Goal: Task Accomplishment & Management: Manage account settings

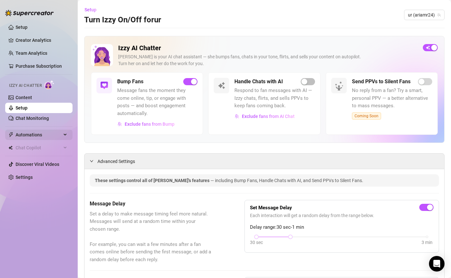
scroll to position [38, 0]
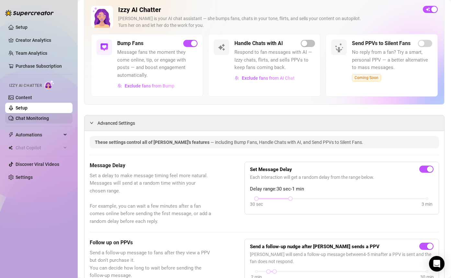
click at [32, 118] on link "Chat Monitoring" at bounding box center [32, 118] width 33 height 5
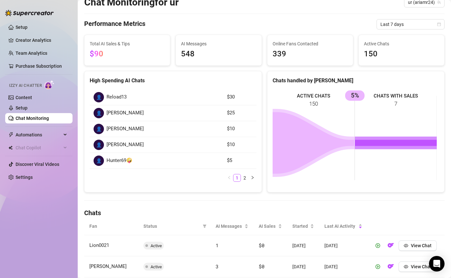
scroll to position [123, 0]
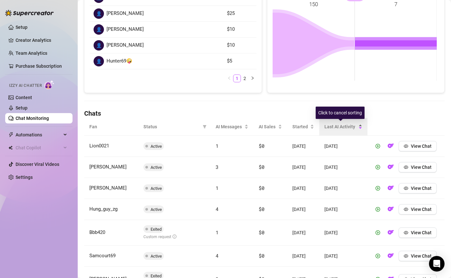
click at [336, 127] on span "Last AI Activity" at bounding box center [340, 126] width 32 height 7
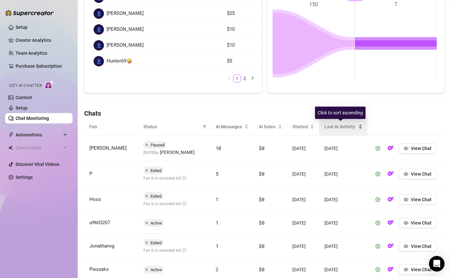
click at [341, 127] on span "Last AI Activity" at bounding box center [340, 126] width 32 height 7
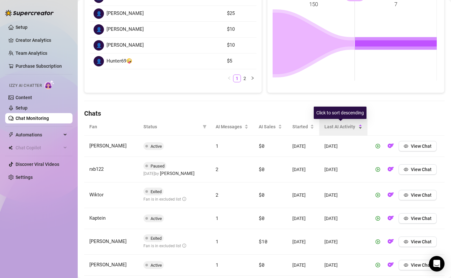
click at [346, 128] on span "Last AI Activity" at bounding box center [340, 126] width 32 height 7
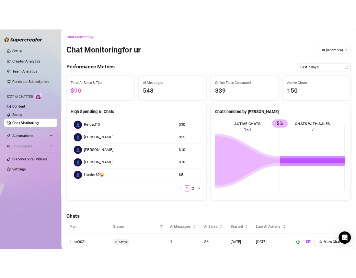
scroll to position [0, 0]
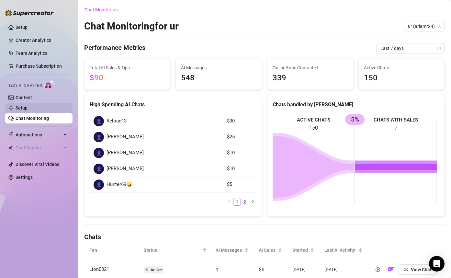
click at [28, 109] on link "Setup" at bounding box center [22, 107] width 12 height 5
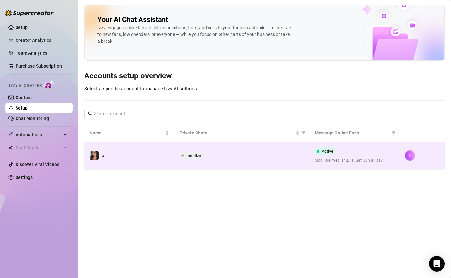
click at [201, 162] on td "Inactive" at bounding box center [241, 155] width 135 height 27
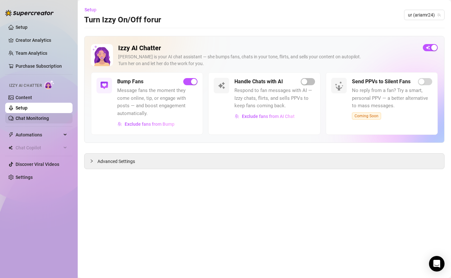
click at [41, 116] on link "Chat Monitoring" at bounding box center [32, 118] width 33 height 5
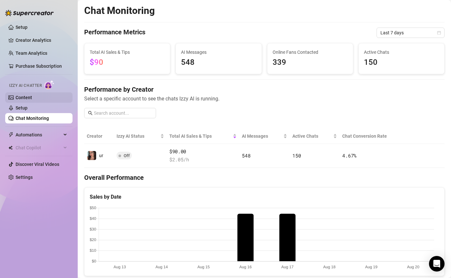
click at [32, 96] on link "Content" at bounding box center [24, 97] width 17 height 5
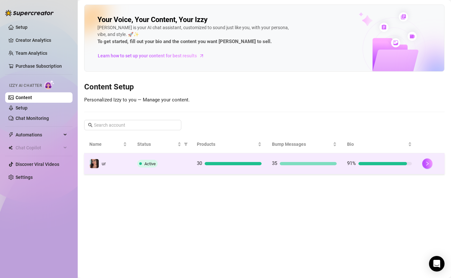
click at [330, 160] on div "35" at bounding box center [304, 164] width 65 height 8
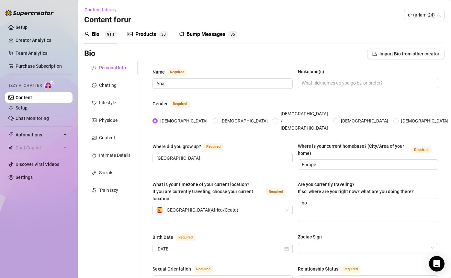
click at [213, 34] on div "Bump Messages" at bounding box center [205, 34] width 39 height 8
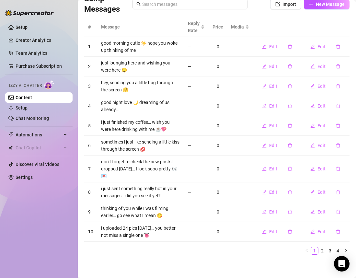
scroll to position [53, 0]
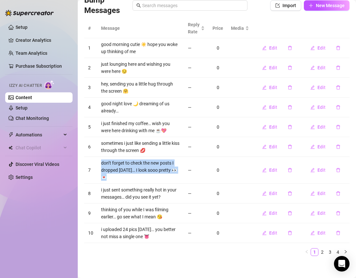
drag, startPoint x: 105, startPoint y: 175, endPoint x: 101, endPoint y: 163, distance: 13.1
click at [101, 163] on td "don’t forget to check the new posts I dropped [DATE]… I look sooo pretty 👀💌" at bounding box center [140, 170] width 87 height 27
copy td "don’t forget to check the new posts I dropped [DATE]… I look sooo pretty 👀💌"
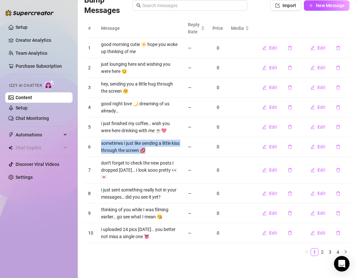
drag, startPoint x: 157, startPoint y: 150, endPoint x: 100, endPoint y: 144, distance: 57.3
click at [100, 144] on td "sometimes i just like sending a little kiss through the screen 💋" at bounding box center [140, 147] width 87 height 20
copy td "sometimes i just like sending a little kiss through the screen 💋"
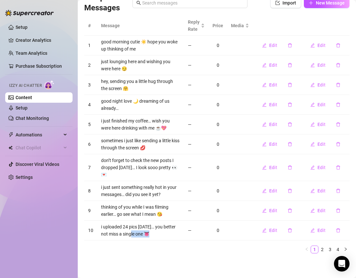
drag, startPoint x: 151, startPoint y: 233, endPoint x: 134, endPoint y: 227, distance: 18.7
click at [132, 230] on td "i uploaded 24 pics [DATE]… you better not miss a single one 👅" at bounding box center [140, 230] width 87 height 20
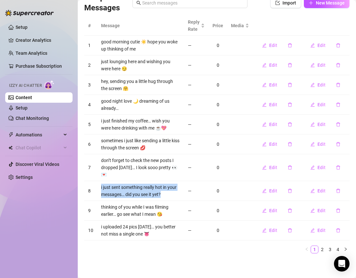
drag, startPoint x: 172, startPoint y: 193, endPoint x: 98, endPoint y: 185, distance: 74.1
click at [98, 185] on td "i just sent something really hot in your messages… did you see it yet?" at bounding box center [140, 191] width 87 height 20
copy td "i just sent something really hot in your messages… did you see it yet?"
click at [318, 247] on link "2" at bounding box center [321, 249] width 7 height 7
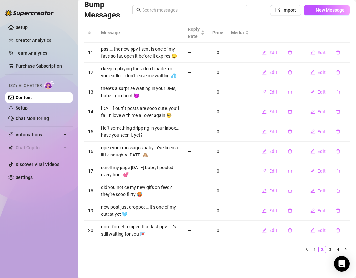
scroll to position [55, 0]
click at [108, 56] on td "psst… the new ppv I sent is one of my favs so far, open it before it expires 😏" at bounding box center [140, 53] width 87 height 20
drag, startPoint x: 104, startPoint y: 53, endPoint x: 102, endPoint y: 44, distance: 9.3
click at [102, 44] on td "psst… the new ppv I sent is one of my favs so far, open it before it expires 😏" at bounding box center [140, 53] width 87 height 20
copy td "psst… the new ppv I sent is one of my favs so far, open it before it expires 😏"
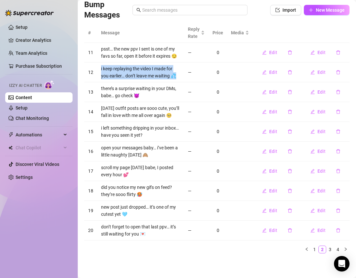
drag, startPoint x: 176, startPoint y: 77, endPoint x: 99, endPoint y: 68, distance: 76.9
click at [99, 68] on td "i keep replaying the video I made for you earlier… don’t leave me waiting 💦" at bounding box center [140, 72] width 87 height 20
copy td "i keep replaying the video I made for you earlier… don’t leave me waiting 💦"
drag, startPoint x: 127, startPoint y: 121, endPoint x: 122, endPoint y: 120, distance: 4.3
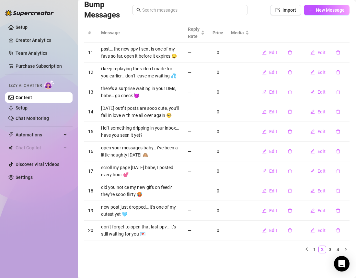
click at [126, 121] on td "[DATE] outfit posts are sooo cute, you’ll fall in love with me all over again 🥺" at bounding box center [140, 112] width 87 height 20
drag, startPoint x: 120, startPoint y: 120, endPoint x: 97, endPoint y: 107, distance: 26.2
click at [97, 107] on td "[DATE] outfit posts are sooo cute, you’ll fall in love with me all over again 🥺" at bounding box center [140, 112] width 87 height 20
copy td "[DATE] outfit posts are sooo cute, you’ll fall in love with me all over again 🥺"
drag, startPoint x: 131, startPoint y: 181, endPoint x: 109, endPoint y: 178, distance: 21.8
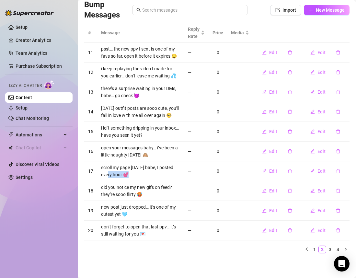
click at [109, 178] on td "scroll my page [DATE] babe, I posted every hour 💕" at bounding box center [140, 171] width 87 height 20
click at [142, 201] on td "did you notice my new gifs on feed? they’re sooo flirty 🥵" at bounding box center [140, 191] width 87 height 20
drag, startPoint x: 142, startPoint y: 202, endPoint x: 97, endPoint y: 195, distance: 44.9
click at [97, 195] on td "did you notice my new gifs on feed? they’re sooo flirty 🥵" at bounding box center [140, 191] width 87 height 20
copy td "did you notice my new gifs on feed? they’re sooo flirty 🥵"
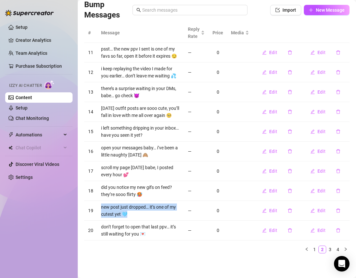
drag, startPoint x: 125, startPoint y: 221, endPoint x: 101, endPoint y: 212, distance: 26.2
click at [101, 212] on td "new post just dropped… it’s one of my cutest yet 🩵" at bounding box center [140, 211] width 87 height 20
copy td "new post just dropped… it’s one of my cutest yet 🩵"
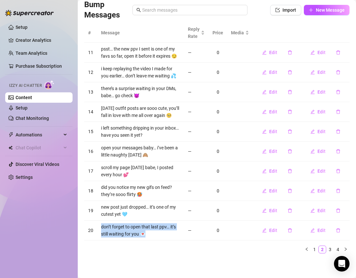
drag, startPoint x: 145, startPoint y: 239, endPoint x: 95, endPoint y: 234, distance: 50.1
click at [95, 234] on tr "20 don’t forget to open that last ppv… it’s still waiting for you 💌 — 0 Edit Ed…" at bounding box center [216, 230] width 265 height 20
copy tr "don’t forget to open that last ppv… it’s still waiting for you 💌"
click at [326, 253] on link "3" at bounding box center [329, 249] width 7 height 7
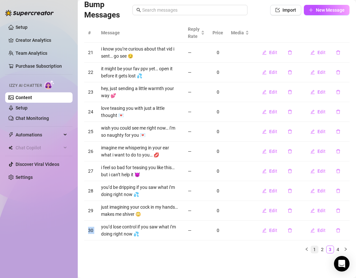
scroll to position [49, 0]
drag, startPoint x: 134, startPoint y: 55, endPoint x: 99, endPoint y: 48, distance: 35.3
click at [99, 48] on td "i know you’re curious about that vid i sent… go see 😏" at bounding box center [140, 53] width 87 height 20
copy td "i know you’re curious about that vid i sent… go see 😏"
drag, startPoint x: 140, startPoint y: 171, endPoint x: 99, endPoint y: 170, distance: 41.1
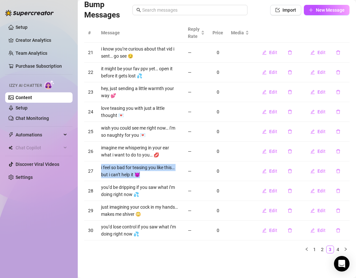
click at [99, 170] on td "i feel so bad for teasing you like this… but i can’t help it 😈" at bounding box center [140, 171] width 87 height 20
click at [40, 116] on link "Chat Monitoring" at bounding box center [32, 118] width 33 height 5
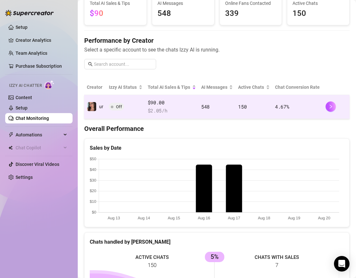
click at [264, 115] on td "150" at bounding box center [253, 107] width 37 height 24
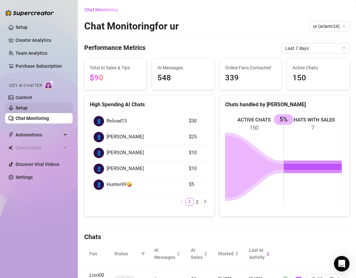
click at [28, 105] on link "Setup" at bounding box center [22, 107] width 12 height 5
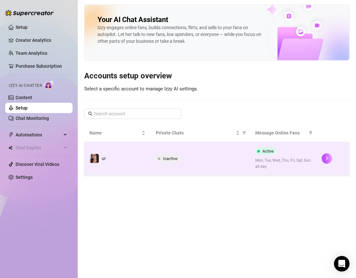
click at [287, 151] on div "Active Mon, Tue, Wed, Thu, Fri, Sat, Sun all day" at bounding box center [283, 158] width 56 height 23
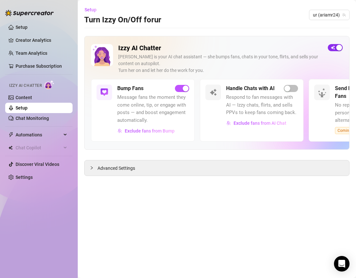
click at [336, 47] on div "button" at bounding box center [339, 48] width 6 height 6
